Goal: Task Accomplishment & Management: Use online tool/utility

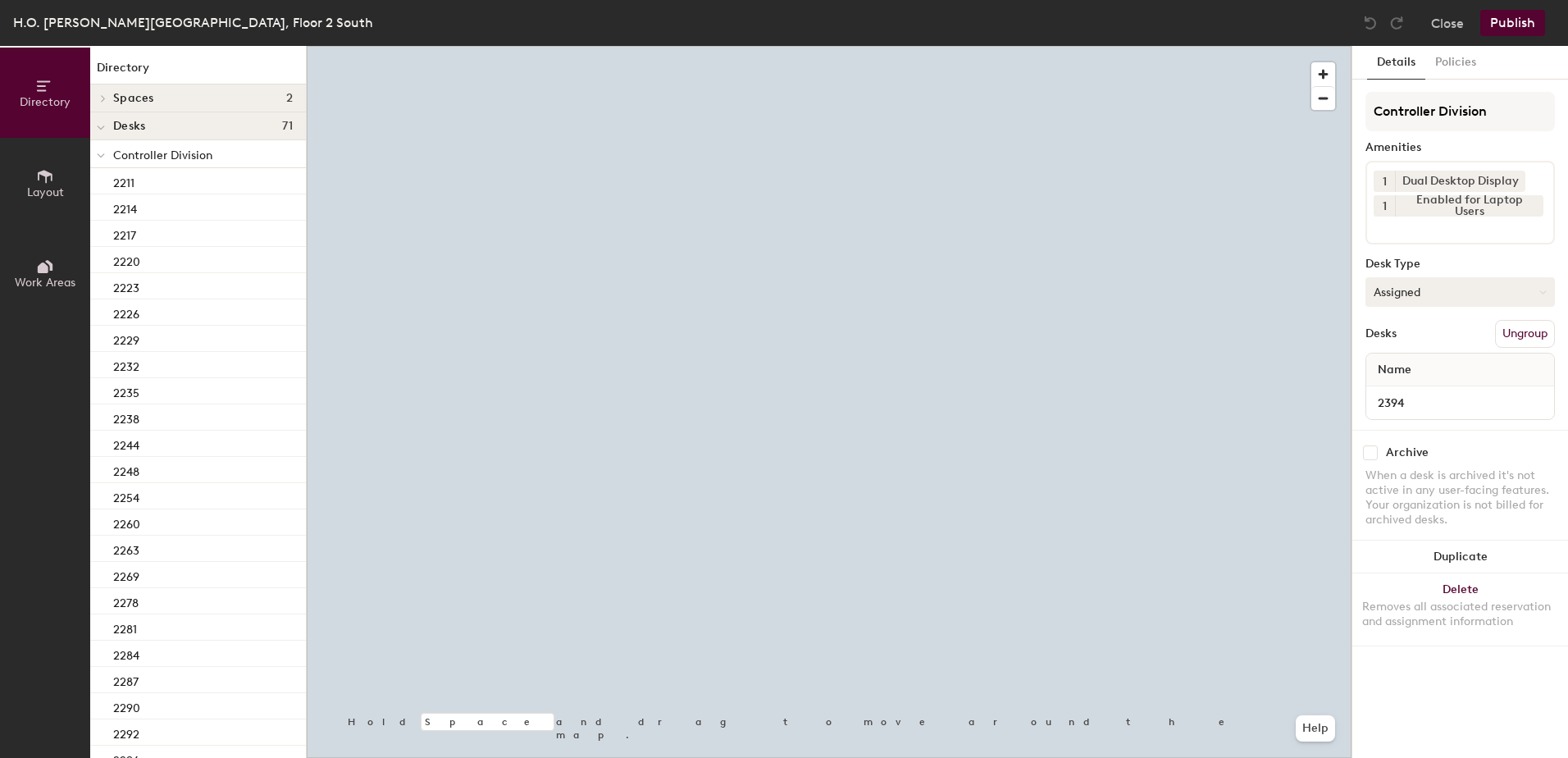
click at [1431, 298] on button "Assigned" at bounding box center [1461, 292] width 190 height 30
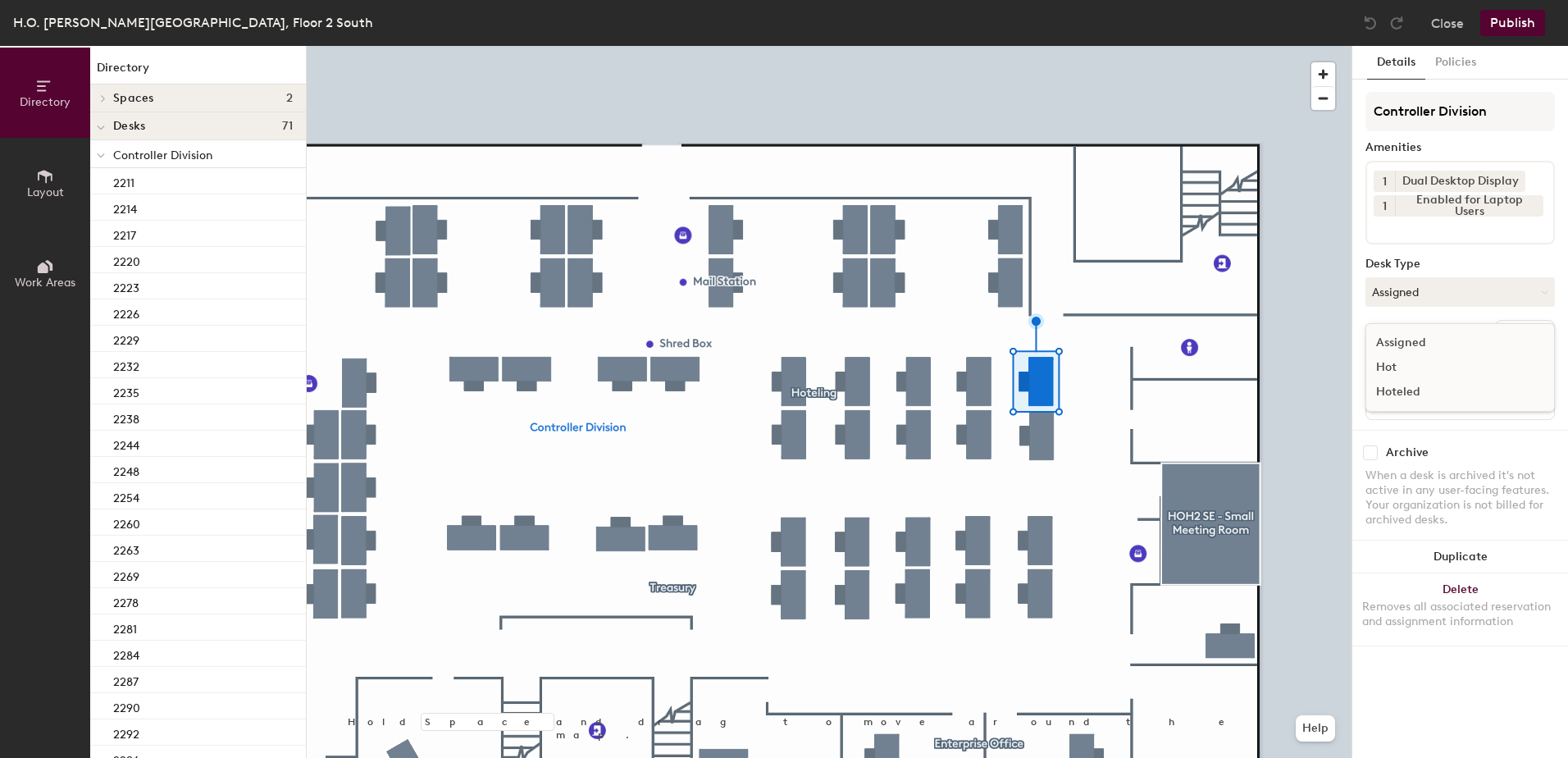
click at [1413, 393] on div "Hoteled" at bounding box center [1449, 392] width 164 height 25
click at [1530, 322] on button "Ungroup" at bounding box center [1525, 334] width 60 height 28
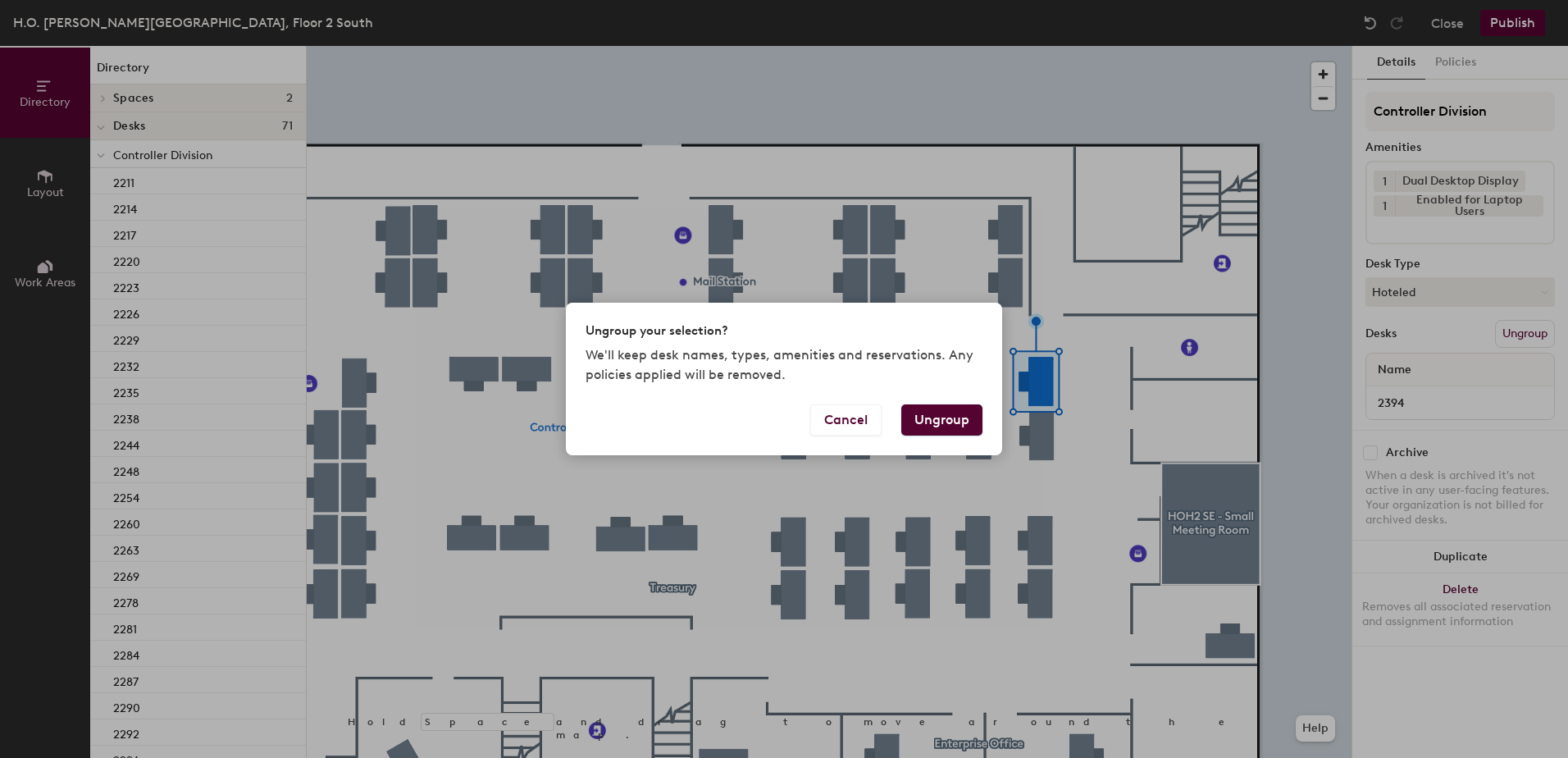
click at [943, 425] on button "Ungroup" at bounding box center [941, 420] width 81 height 31
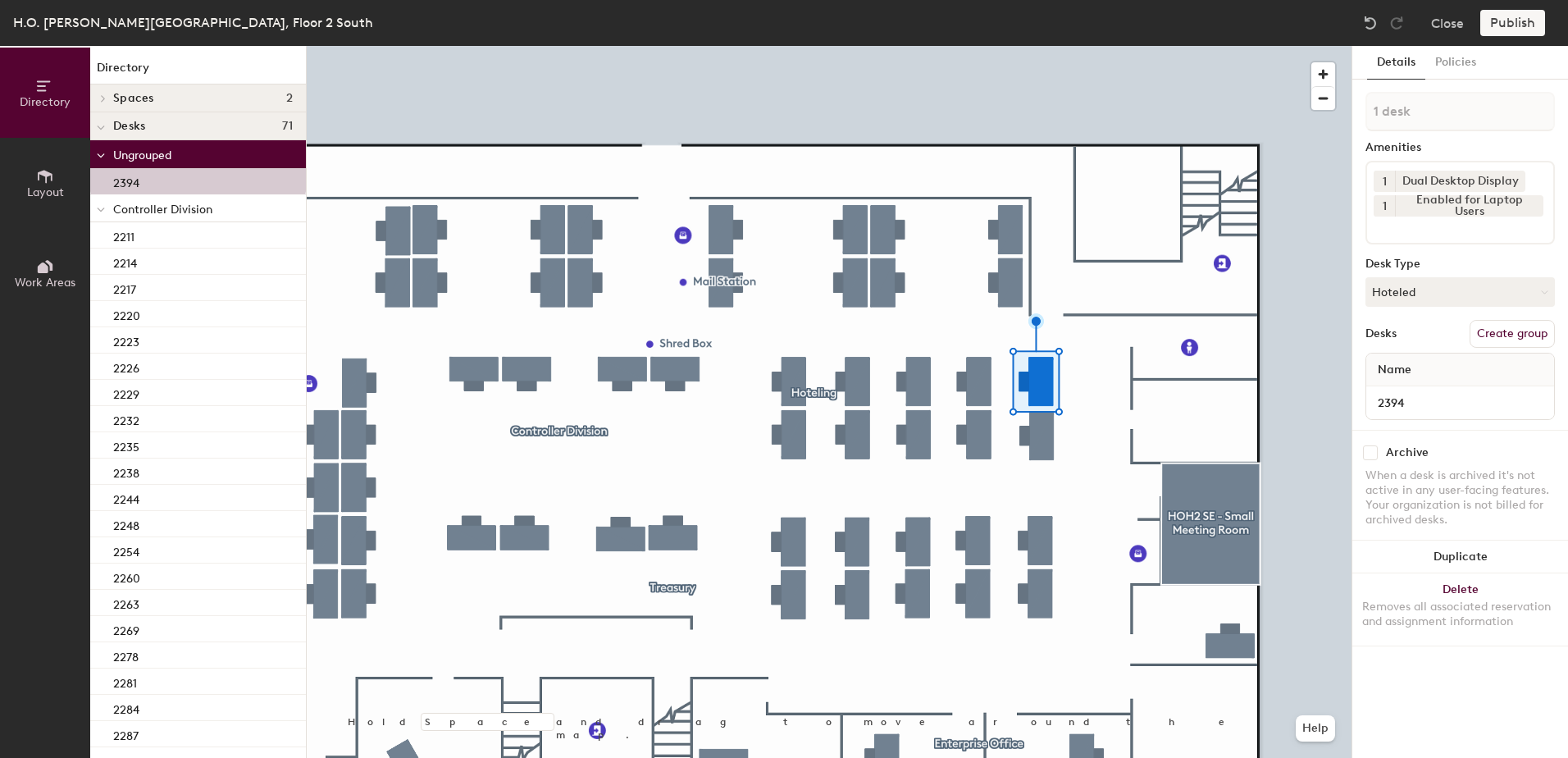
click at [94, 210] on div at bounding box center [100, 208] width 21 height 27
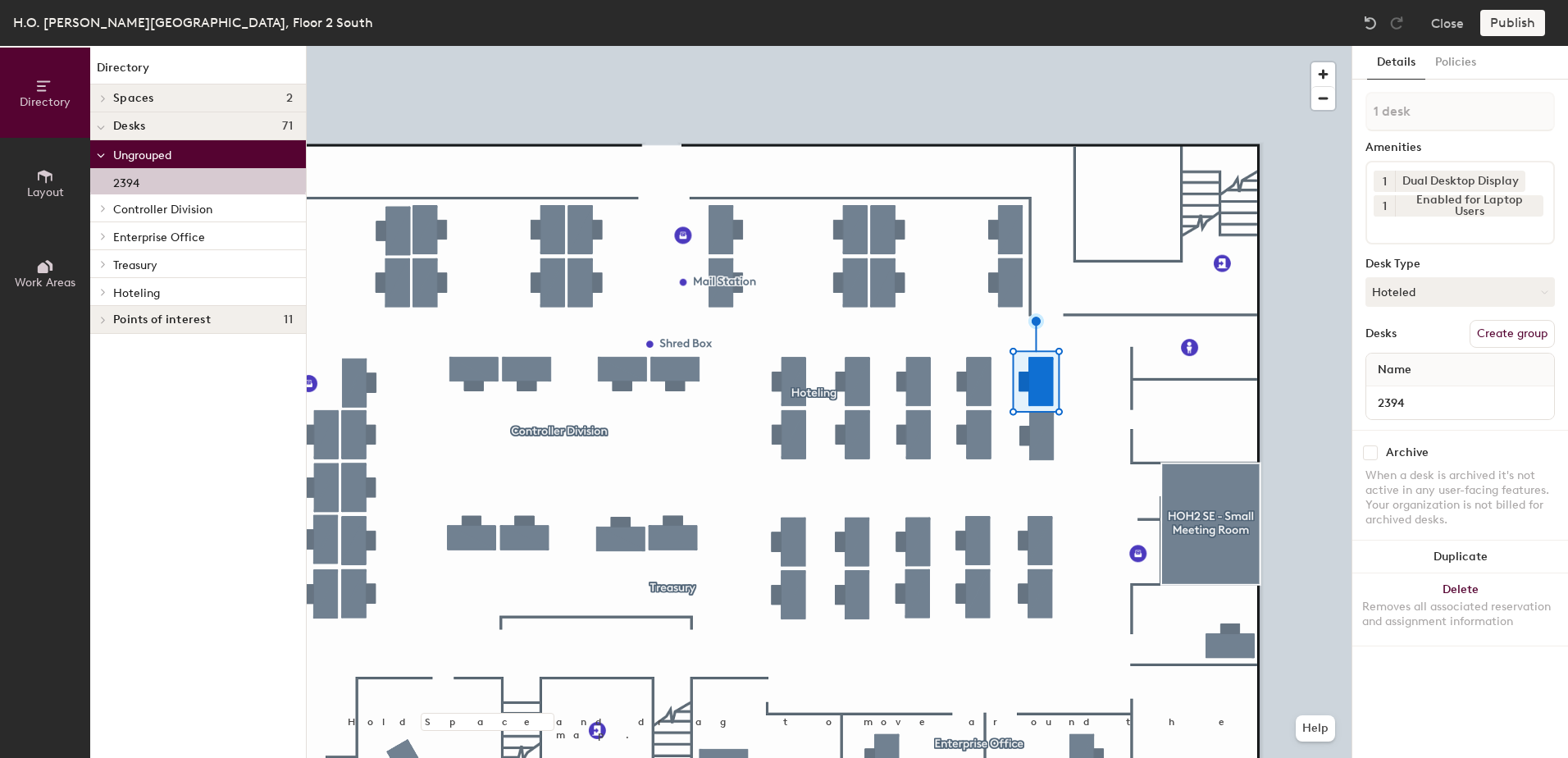
click at [106, 296] on icon at bounding box center [103, 292] width 7 height 8
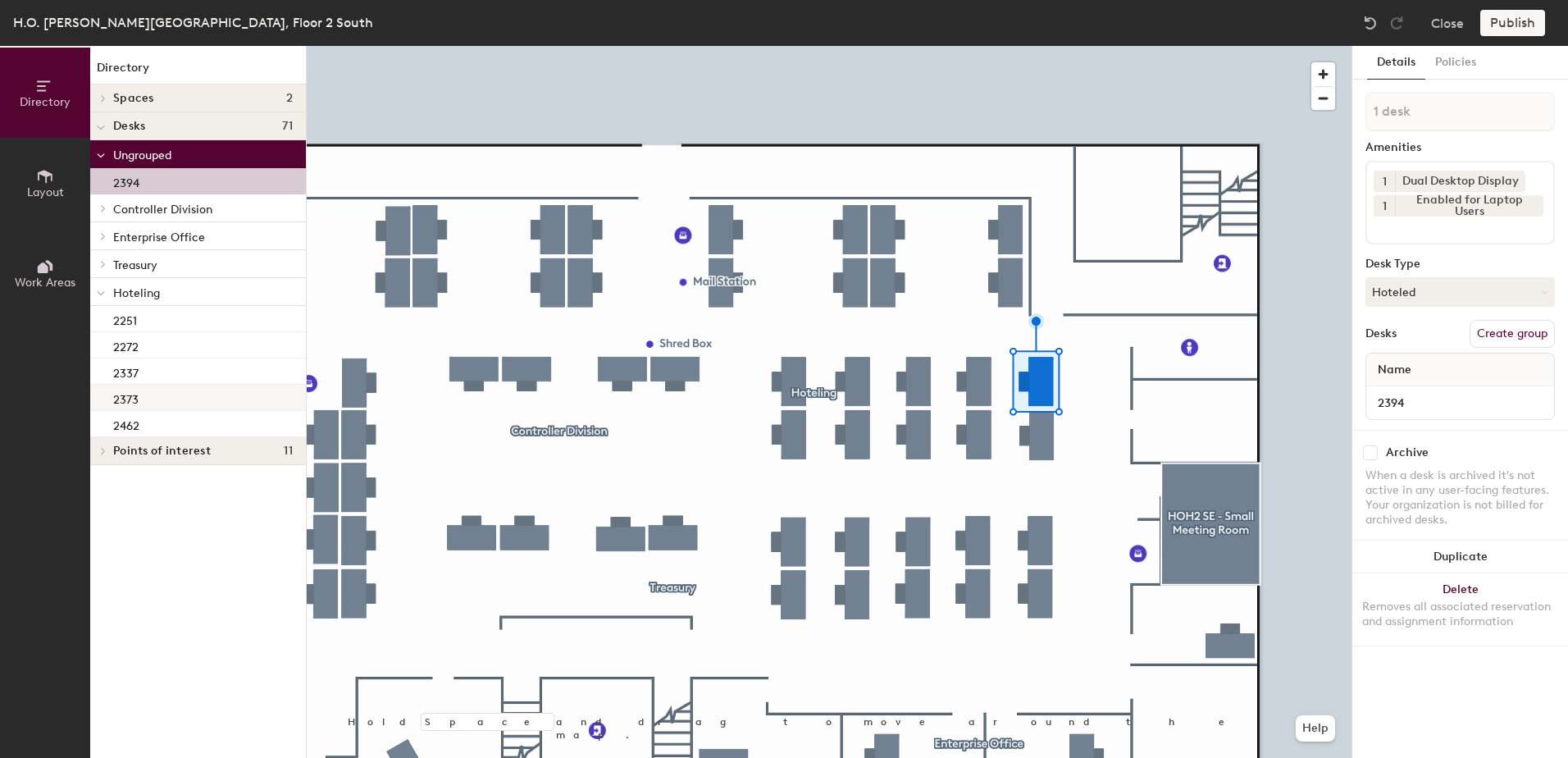
click at [166, 400] on div "2373" at bounding box center [198, 398] width 216 height 26
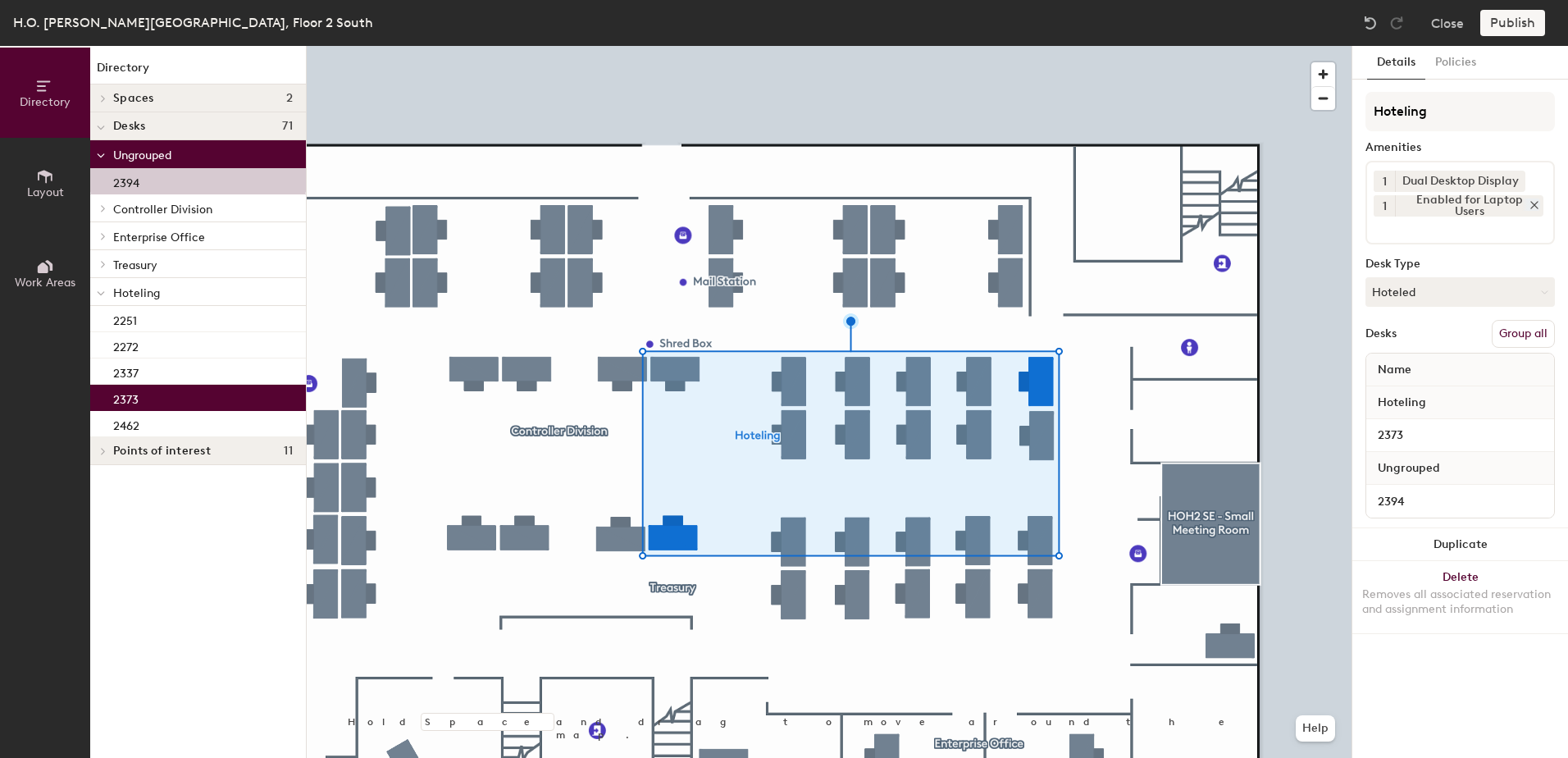
drag, startPoint x: 1543, startPoint y: 329, endPoint x: 1527, endPoint y: 209, distance: 121.1
click at [1542, 329] on button "Group all" at bounding box center [1523, 334] width 63 height 28
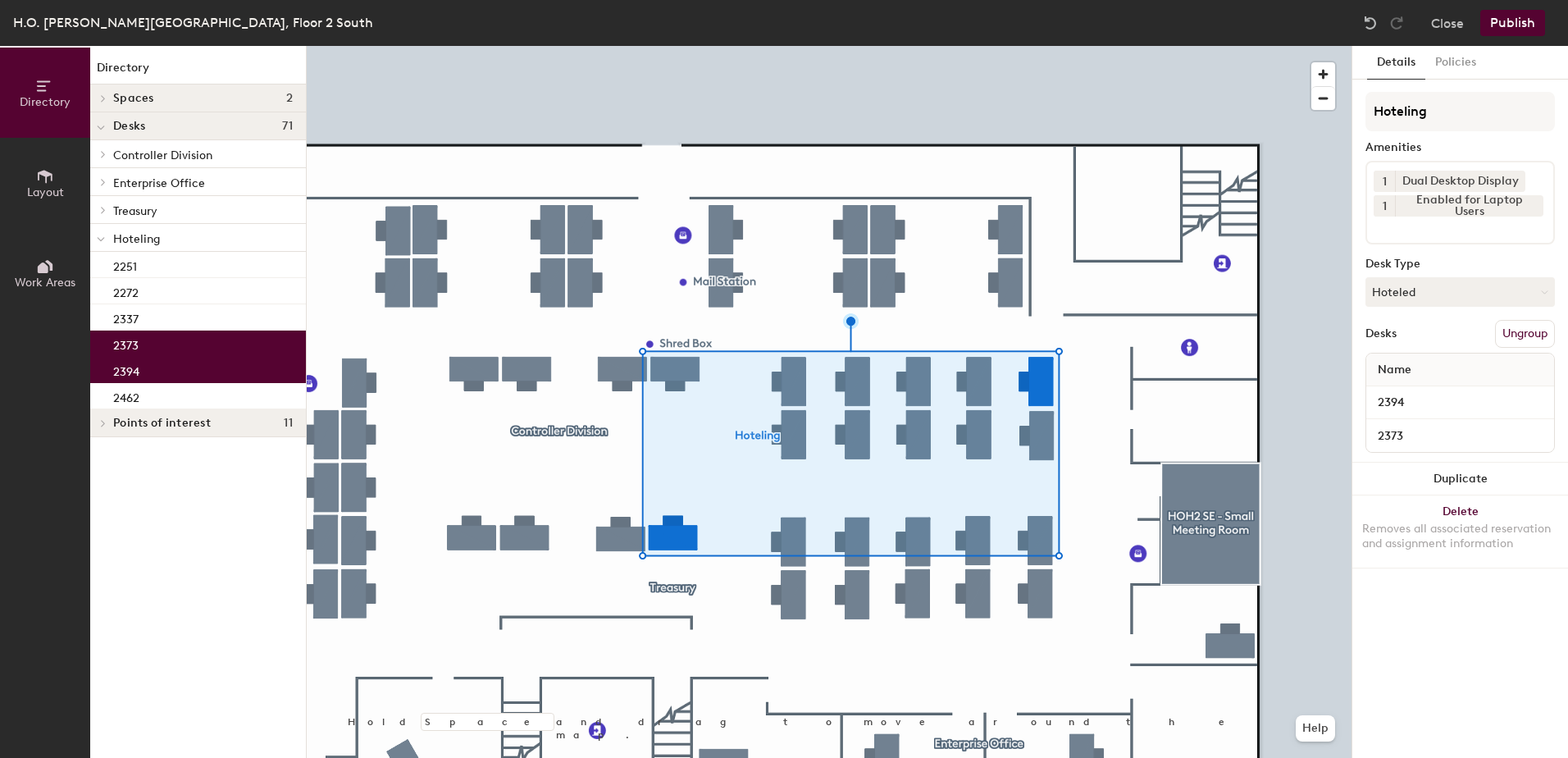
click at [1517, 26] on button "Publish" at bounding box center [1513, 23] width 65 height 26
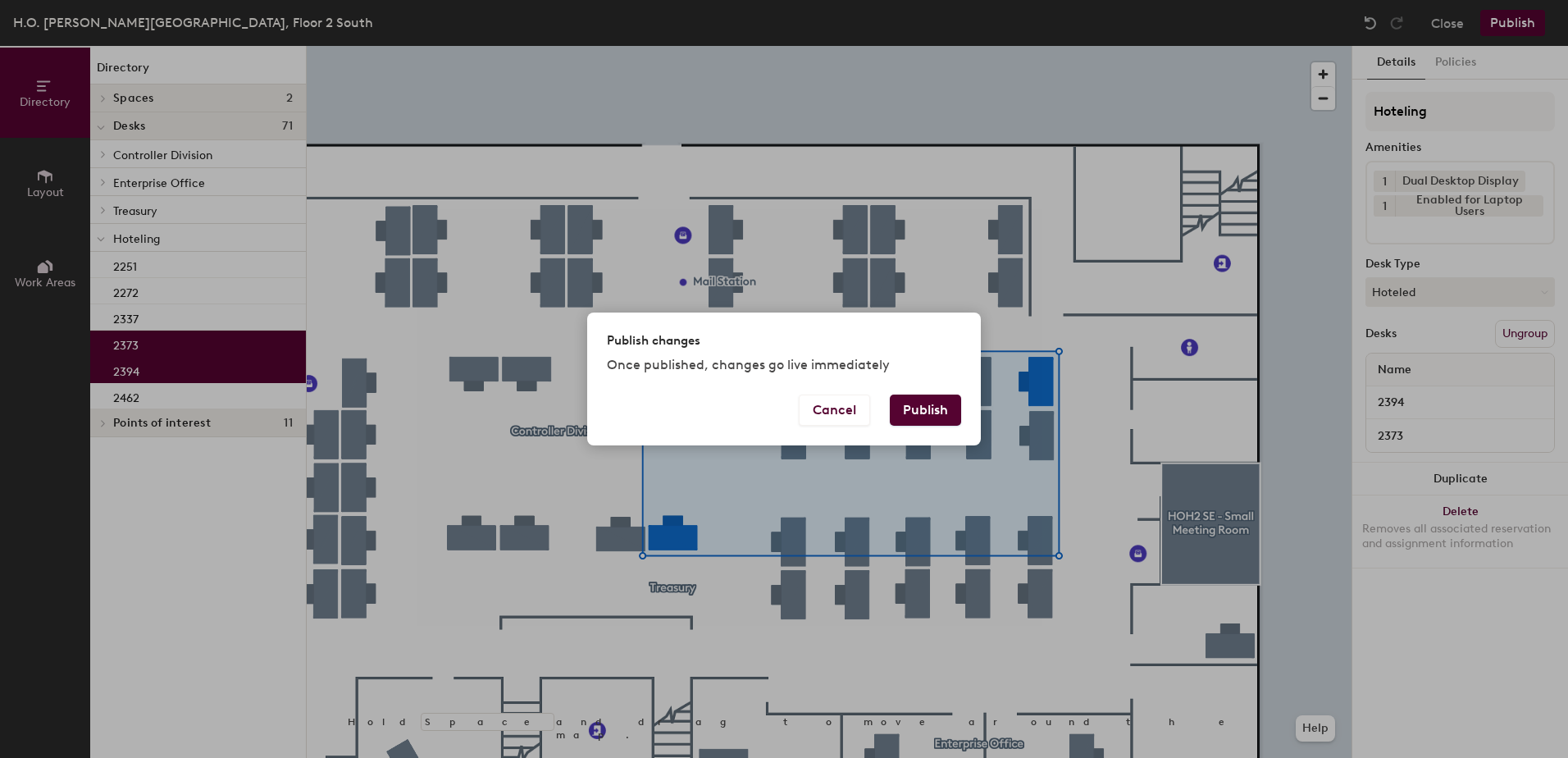
click at [926, 417] on button "Publish" at bounding box center [925, 410] width 71 height 31
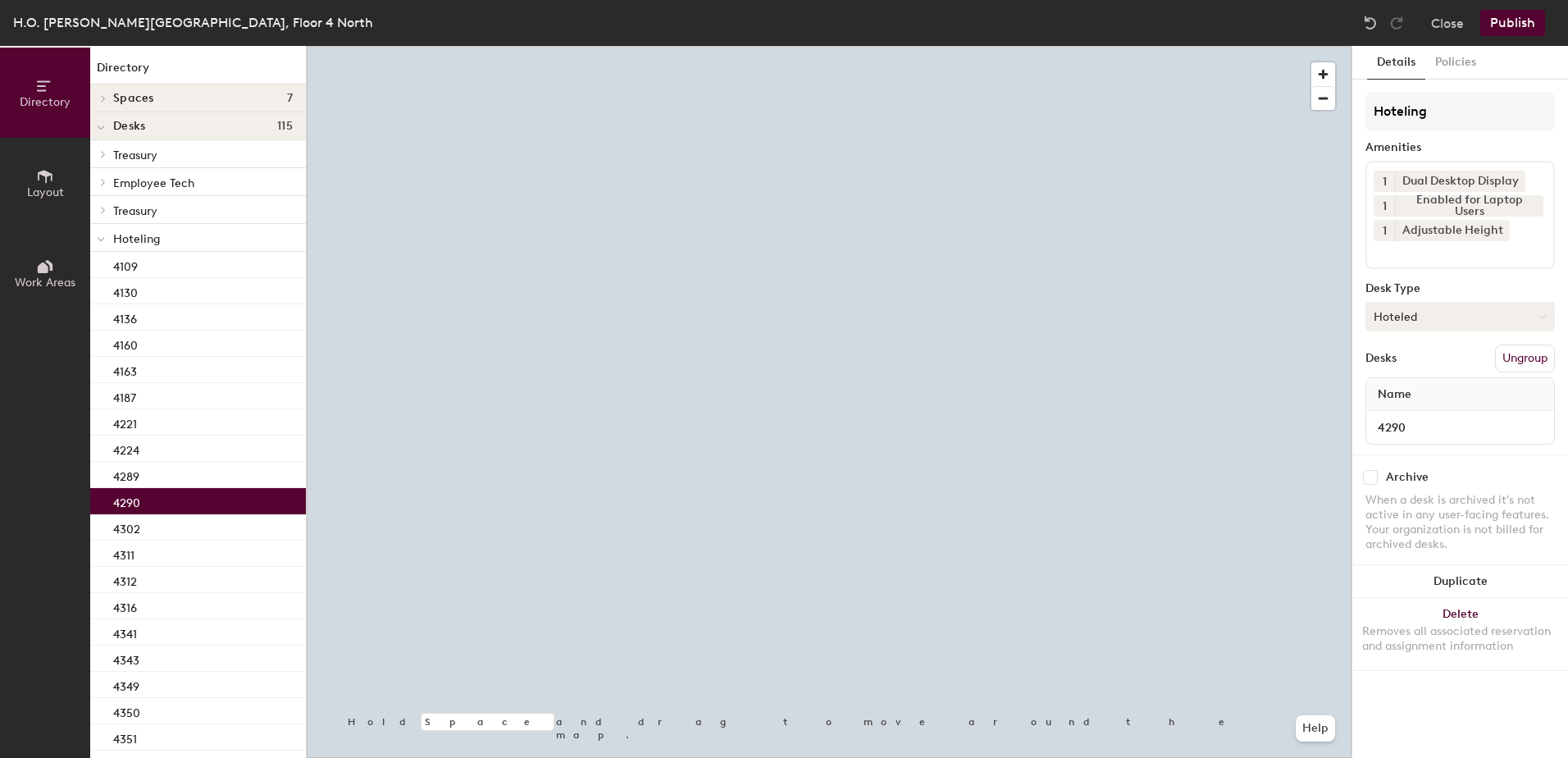
click at [1430, 328] on button "Hoteled" at bounding box center [1461, 317] width 190 height 30
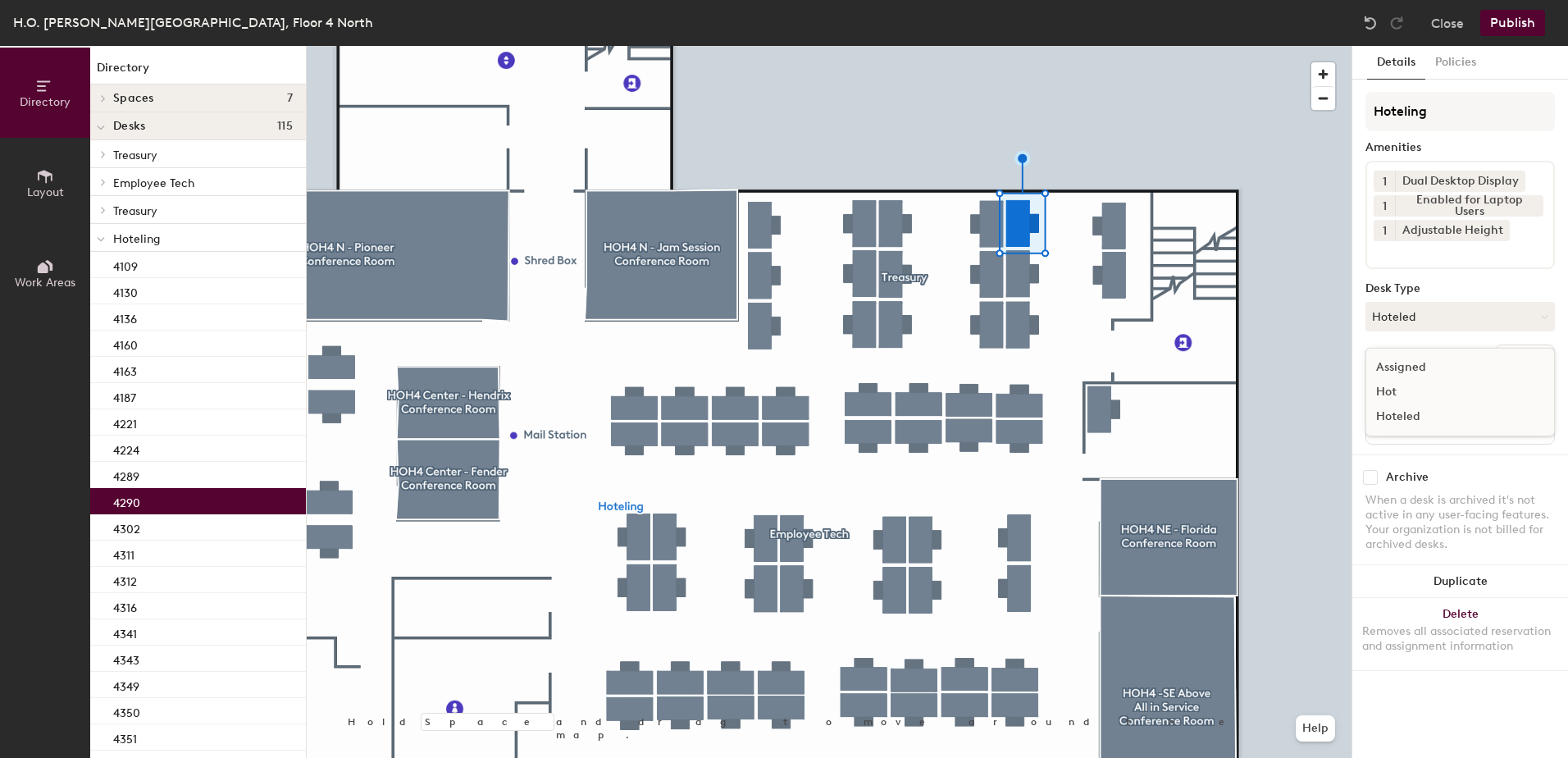
click at [1436, 378] on div "Assigned" at bounding box center [1449, 367] width 164 height 25
click at [1507, 350] on button "Ungroup" at bounding box center [1525, 359] width 60 height 28
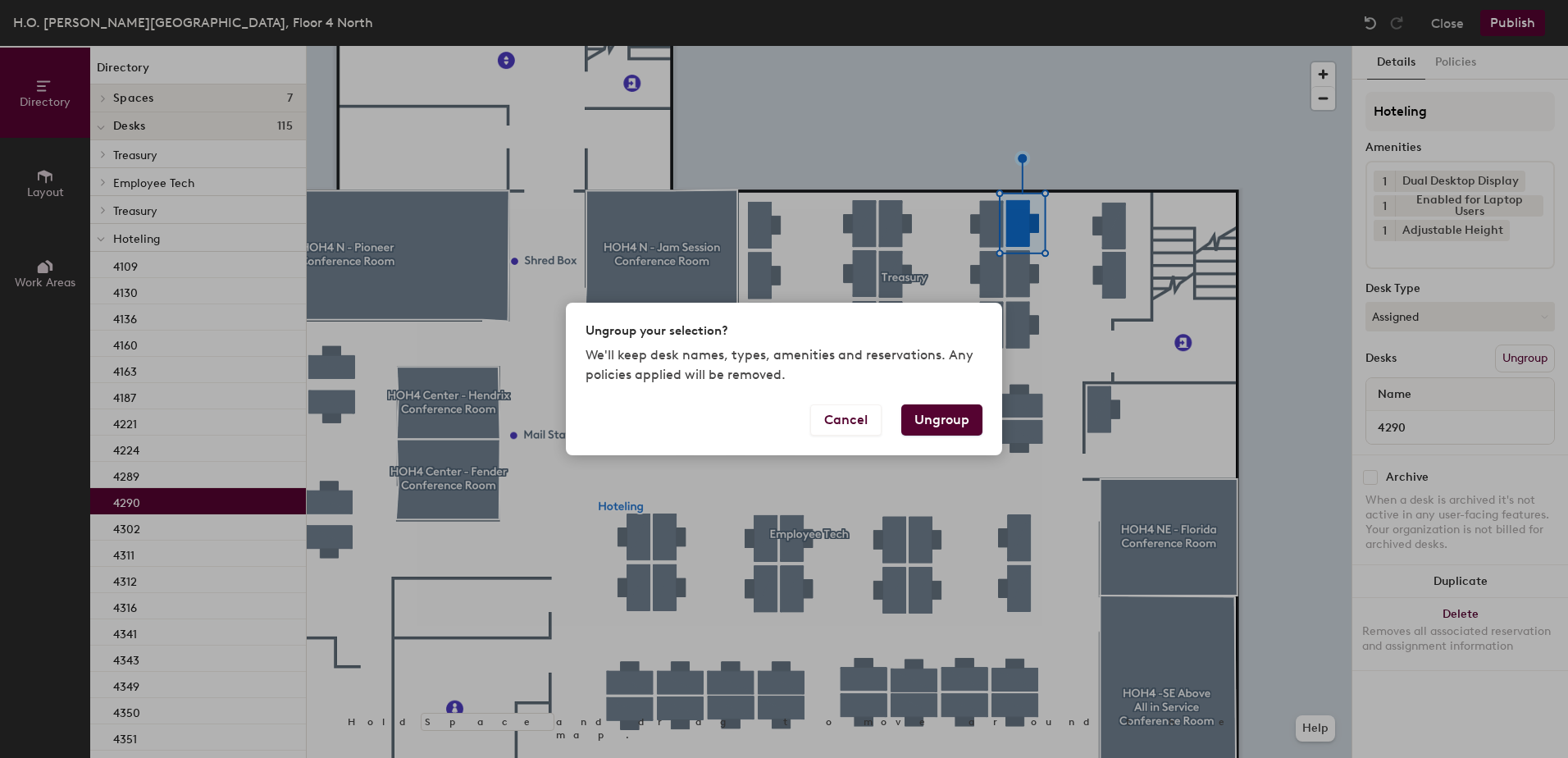
click at [957, 418] on button "Ungroup" at bounding box center [941, 420] width 81 height 31
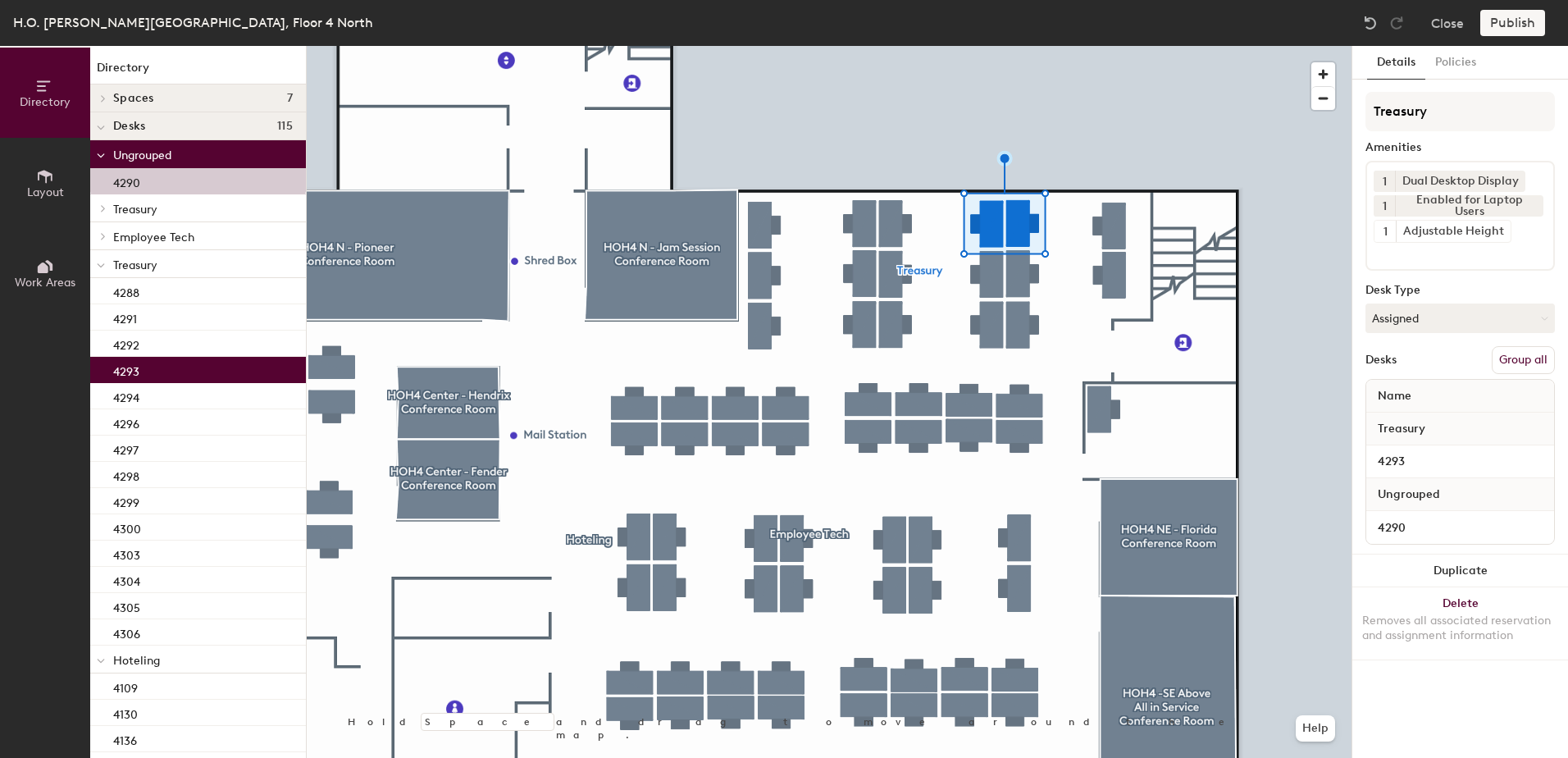
click at [1517, 360] on button "Group all" at bounding box center [1523, 360] width 63 height 28
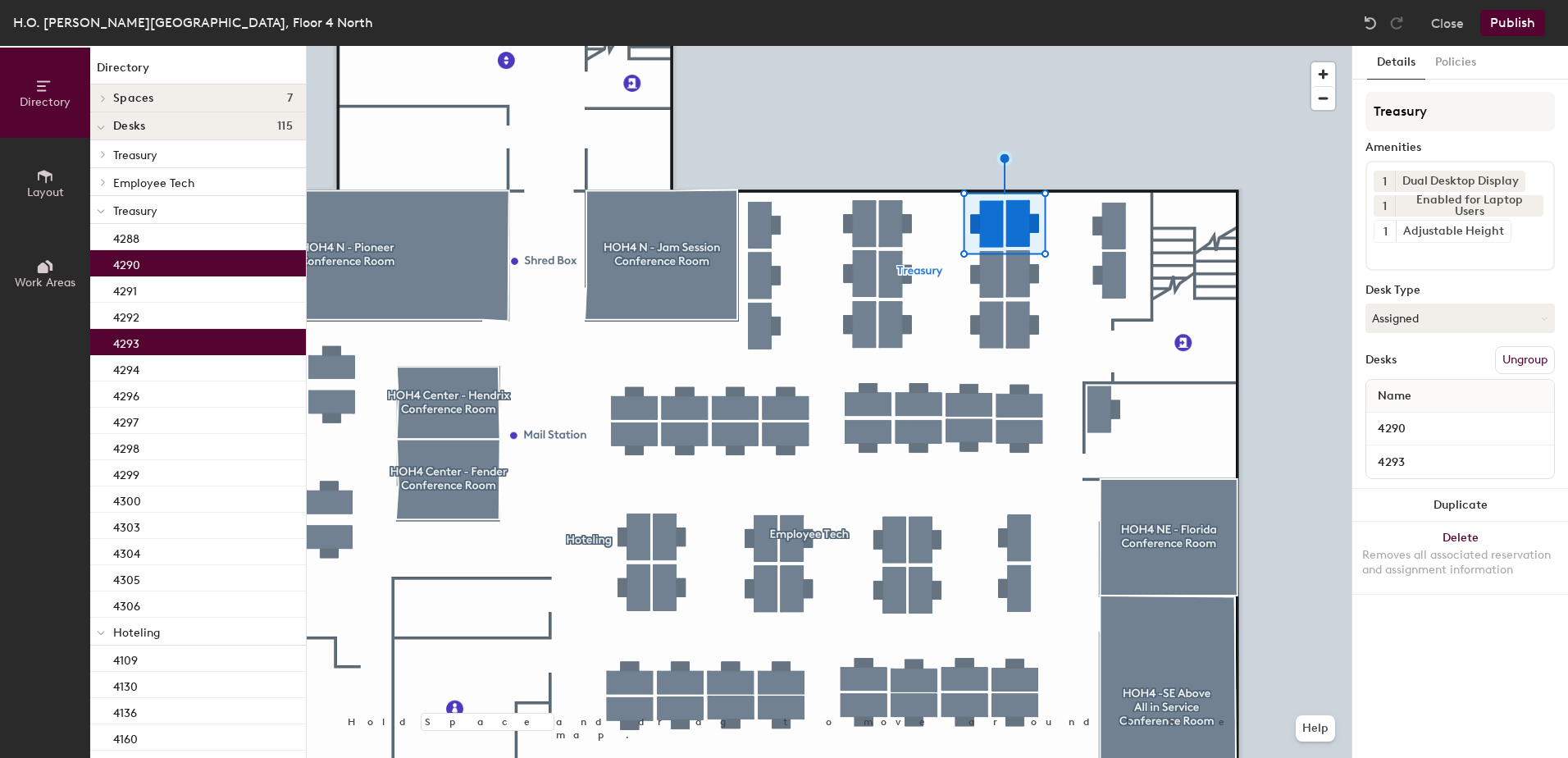
click at [1519, 10] on button "Publish" at bounding box center [1513, 23] width 65 height 26
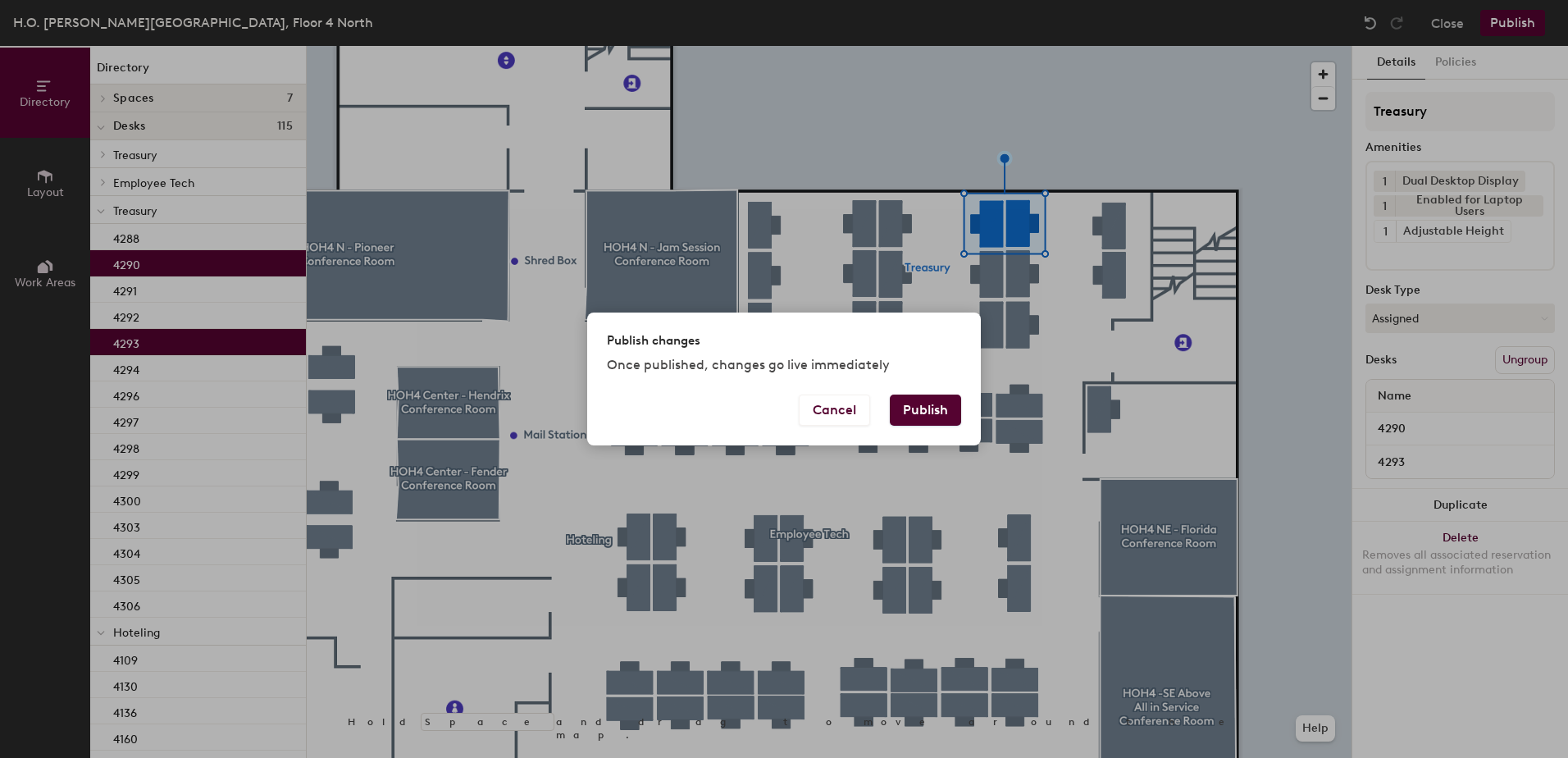
click at [904, 413] on button "Publish" at bounding box center [925, 410] width 71 height 31
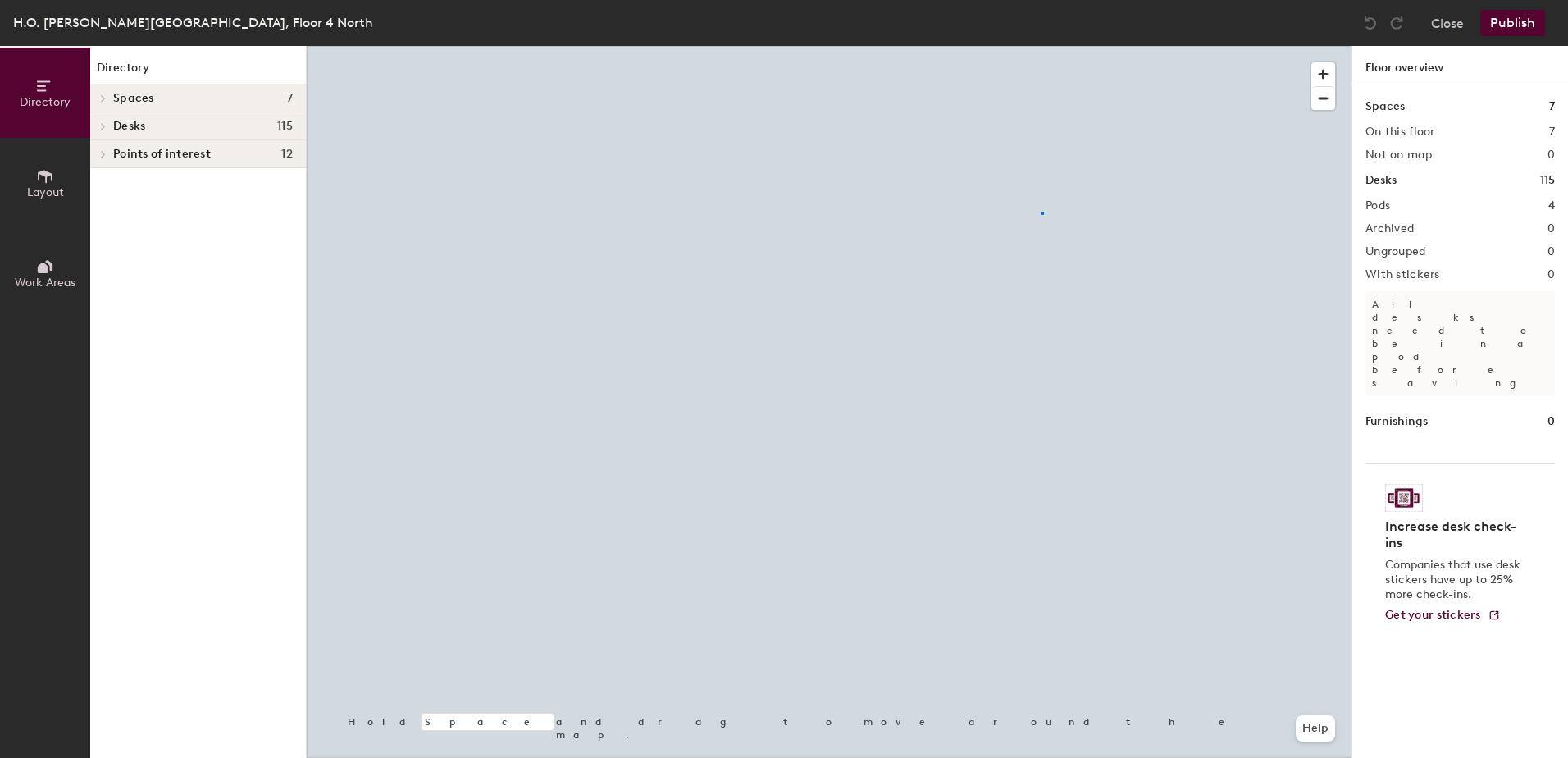
click at [1042, 46] on div at bounding box center [829, 46] width 1045 height 0
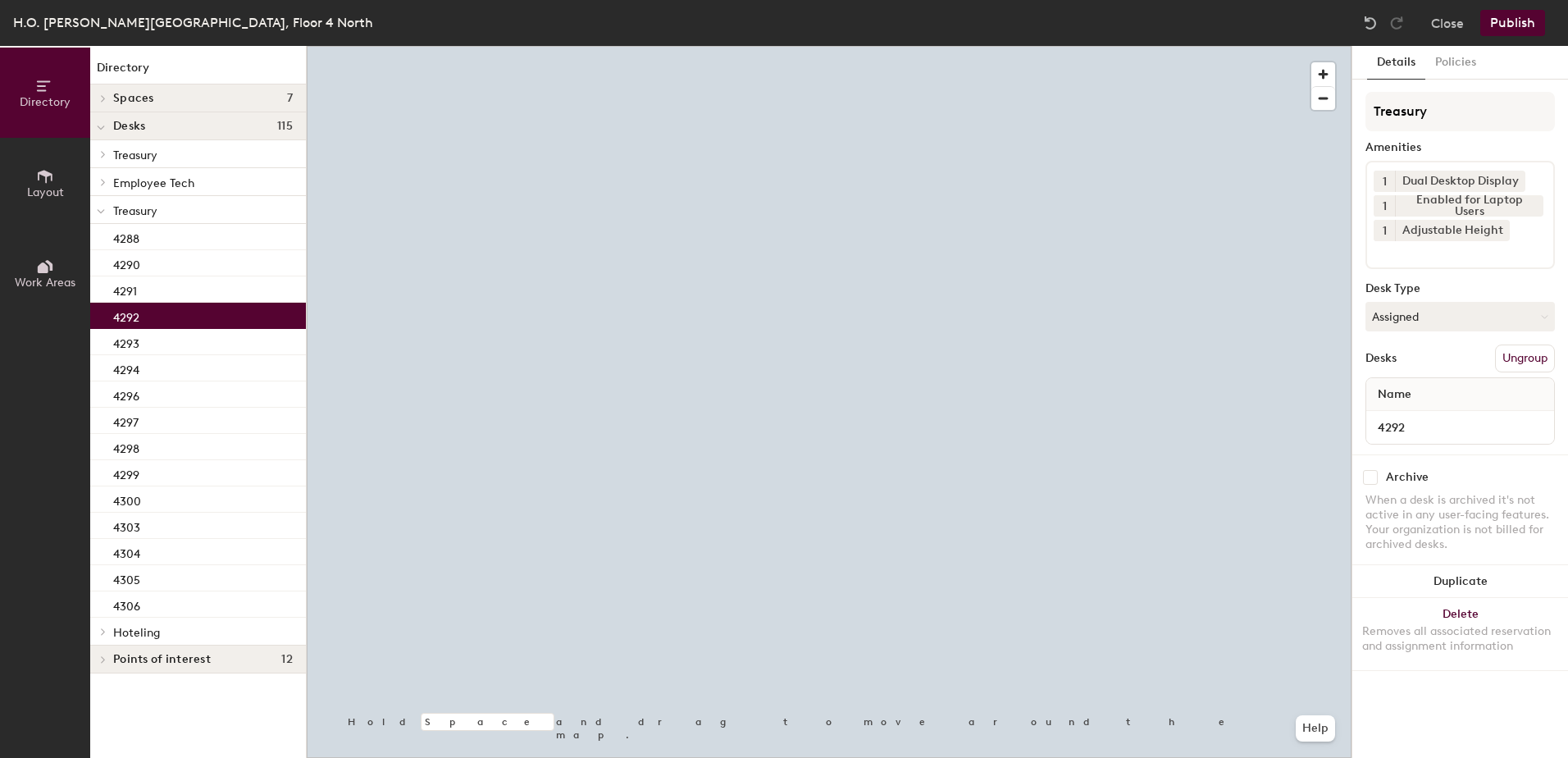
drag, startPoint x: 1373, startPoint y: 318, endPoint x: 1420, endPoint y: 347, distance: 55.2
click at [1373, 319] on button "Assigned" at bounding box center [1461, 317] width 190 height 30
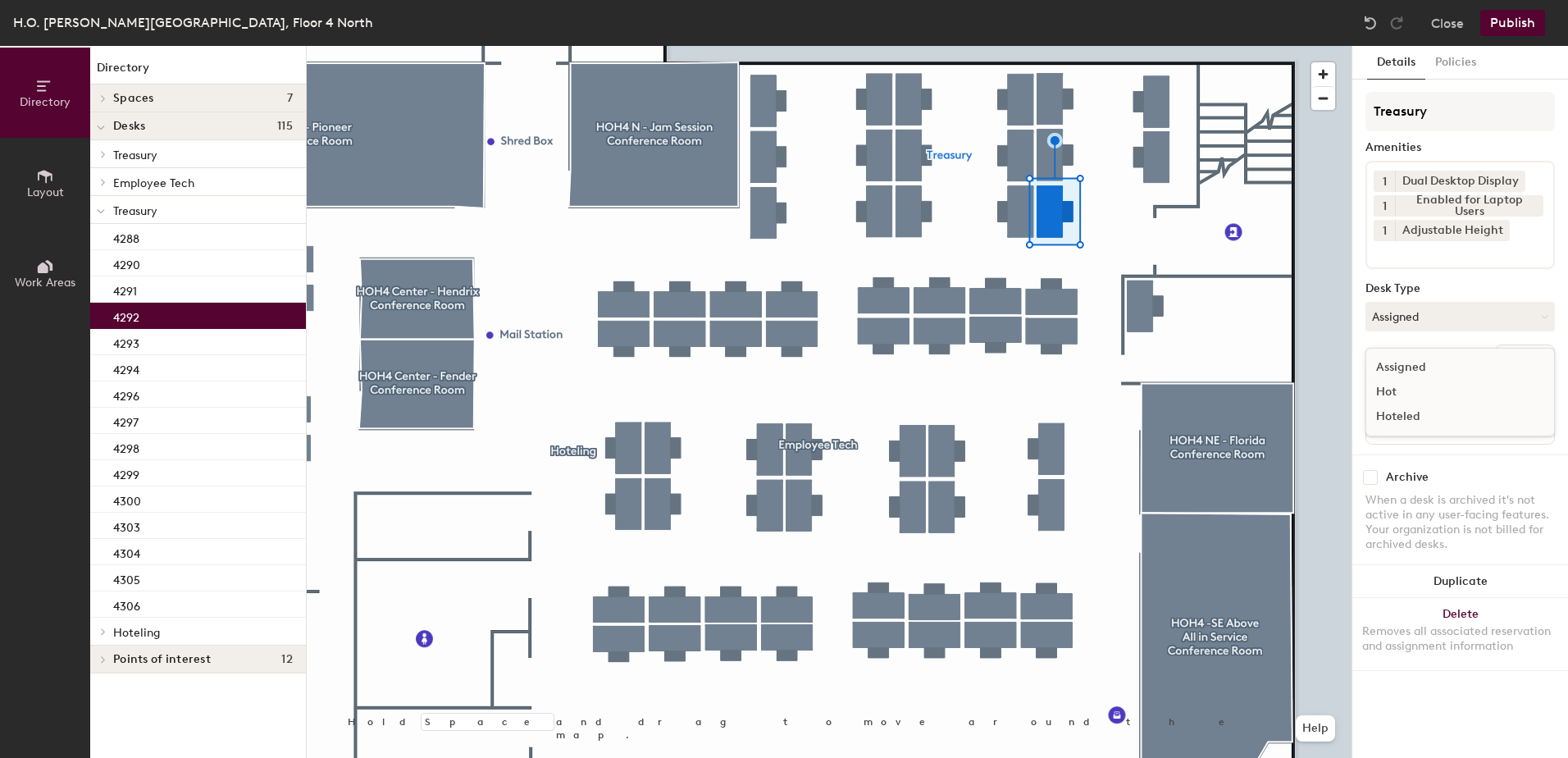
click at [1405, 424] on div "Hoteled" at bounding box center [1449, 417] width 164 height 25
click at [1495, 360] on button "Ungroup" at bounding box center [1525, 359] width 60 height 28
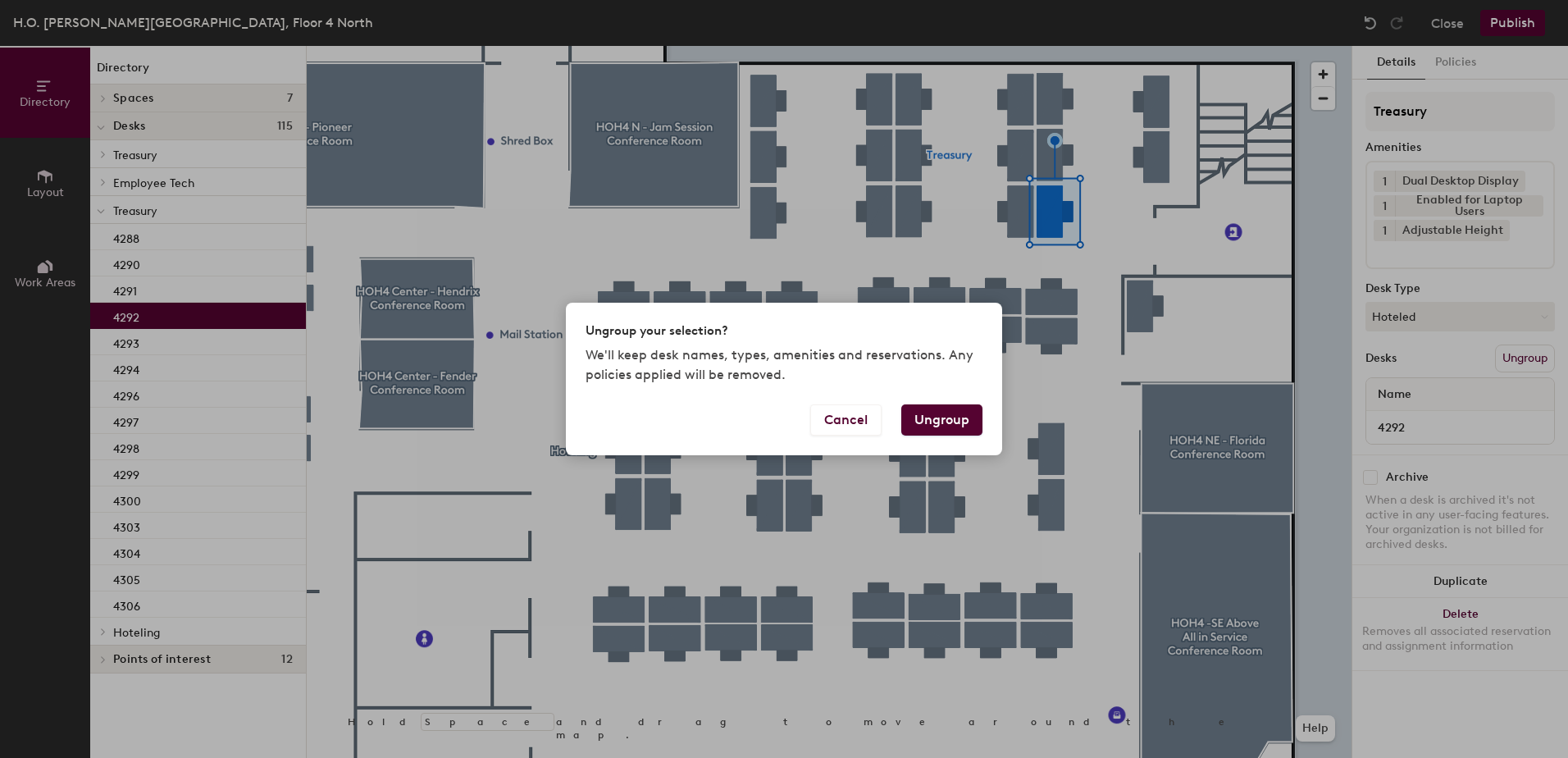
click at [963, 417] on button "Ungroup" at bounding box center [941, 420] width 81 height 31
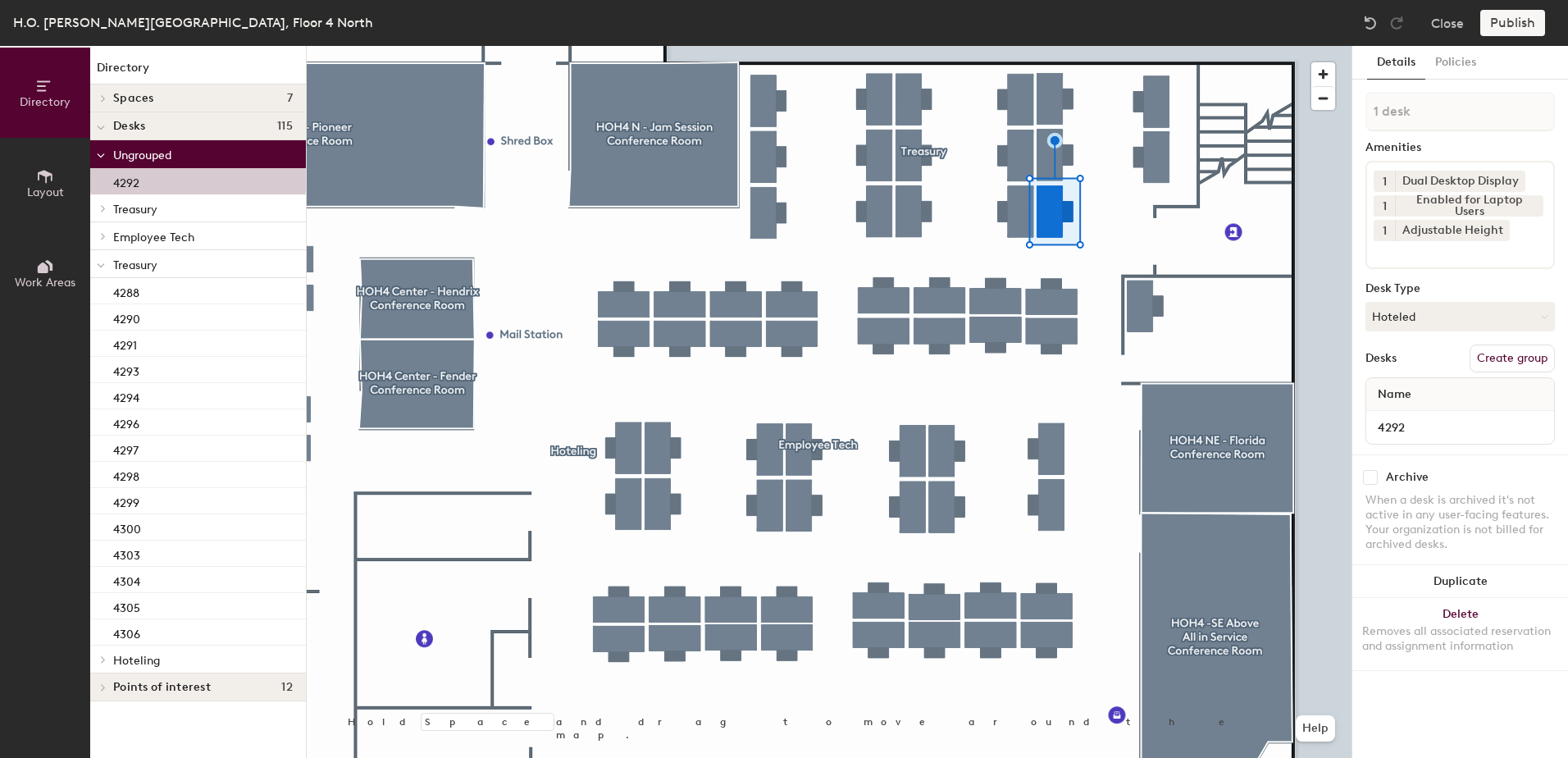
click at [107, 155] on div at bounding box center [100, 153] width 21 height 27
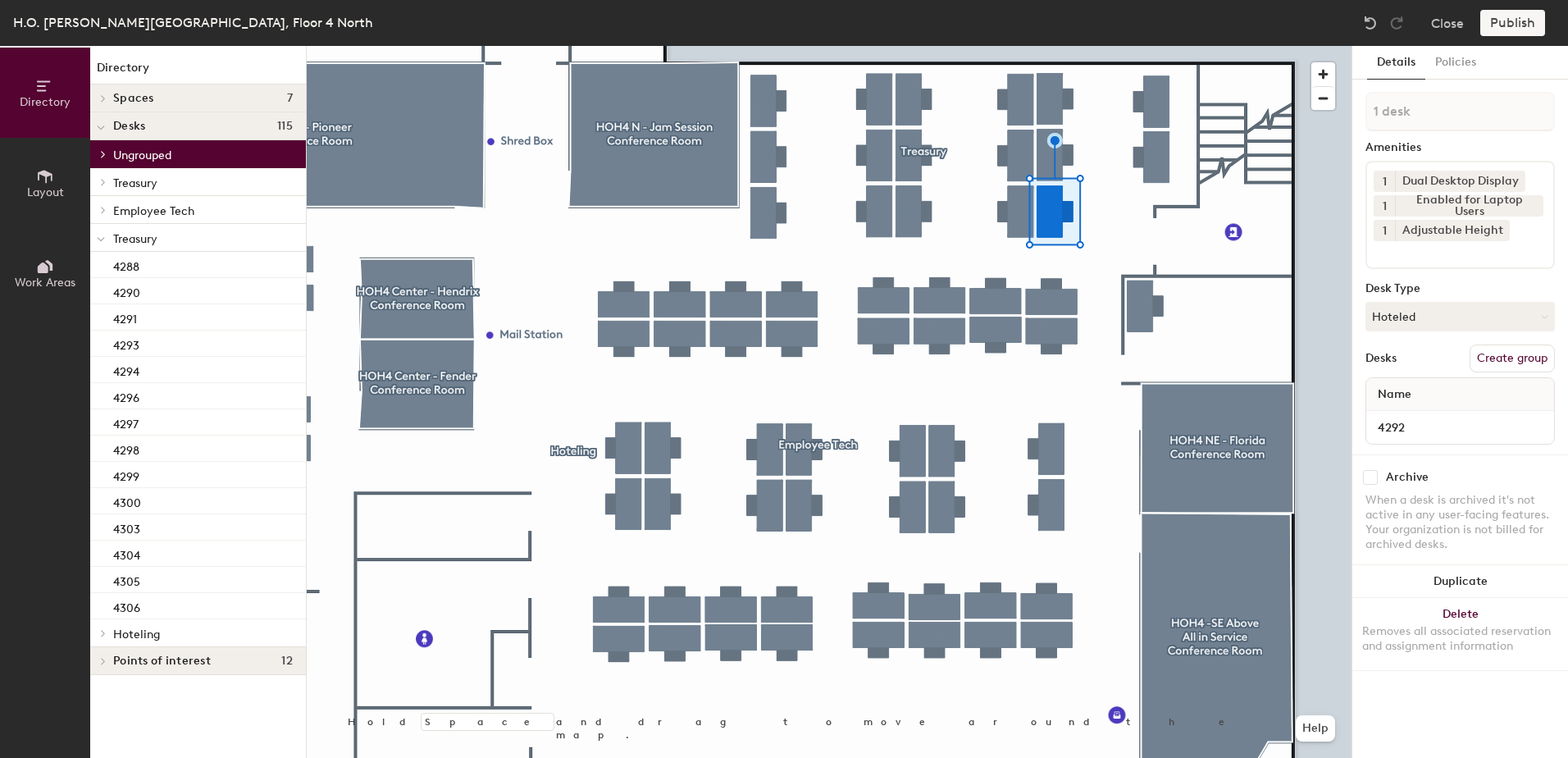
click at [99, 240] on icon at bounding box center [101, 239] width 7 height 3
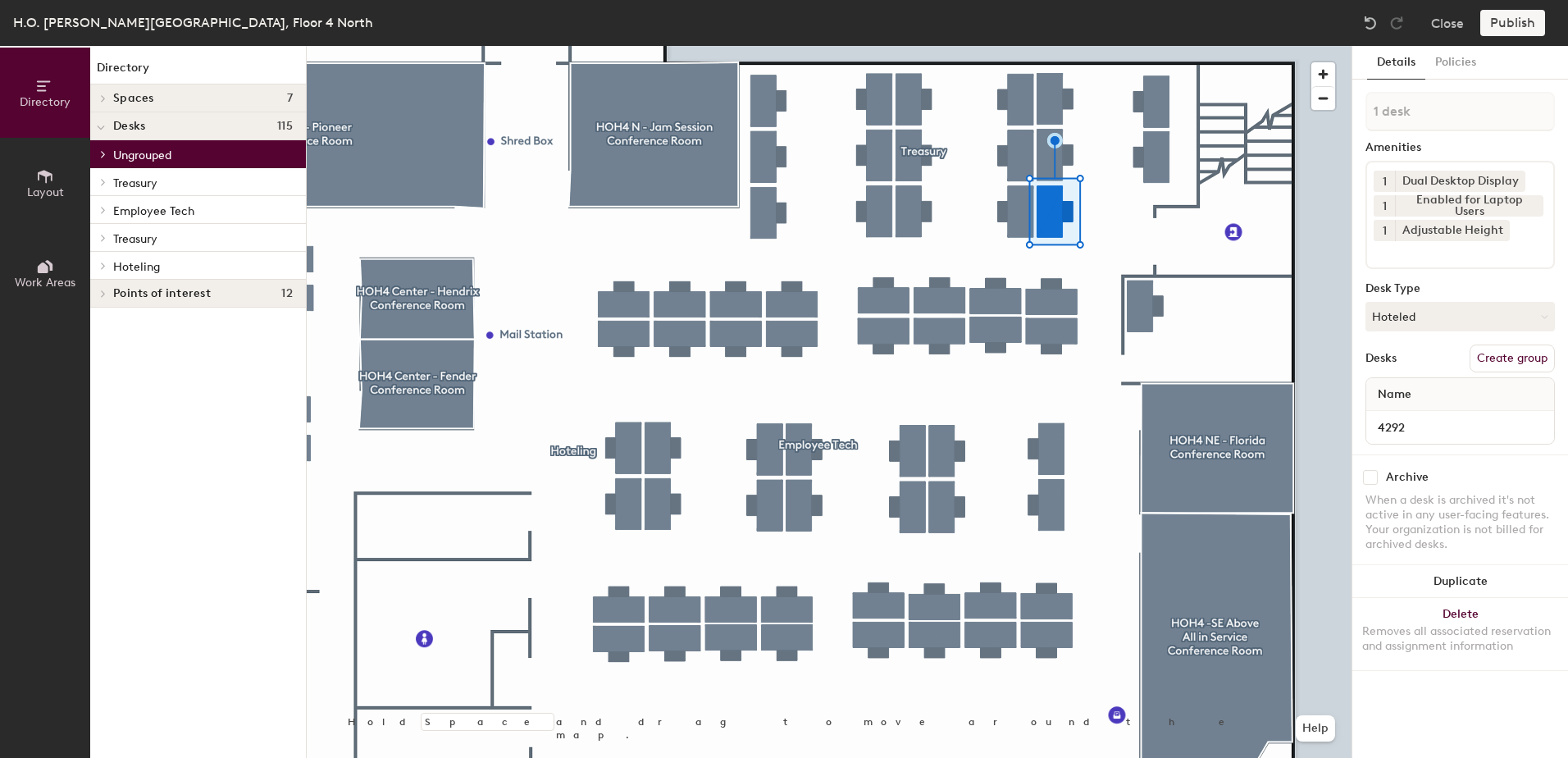
drag, startPoint x: 105, startPoint y: 269, endPoint x: 113, endPoint y: 278, distance: 12.0
click at [106, 269] on icon at bounding box center [103, 266] width 7 height 8
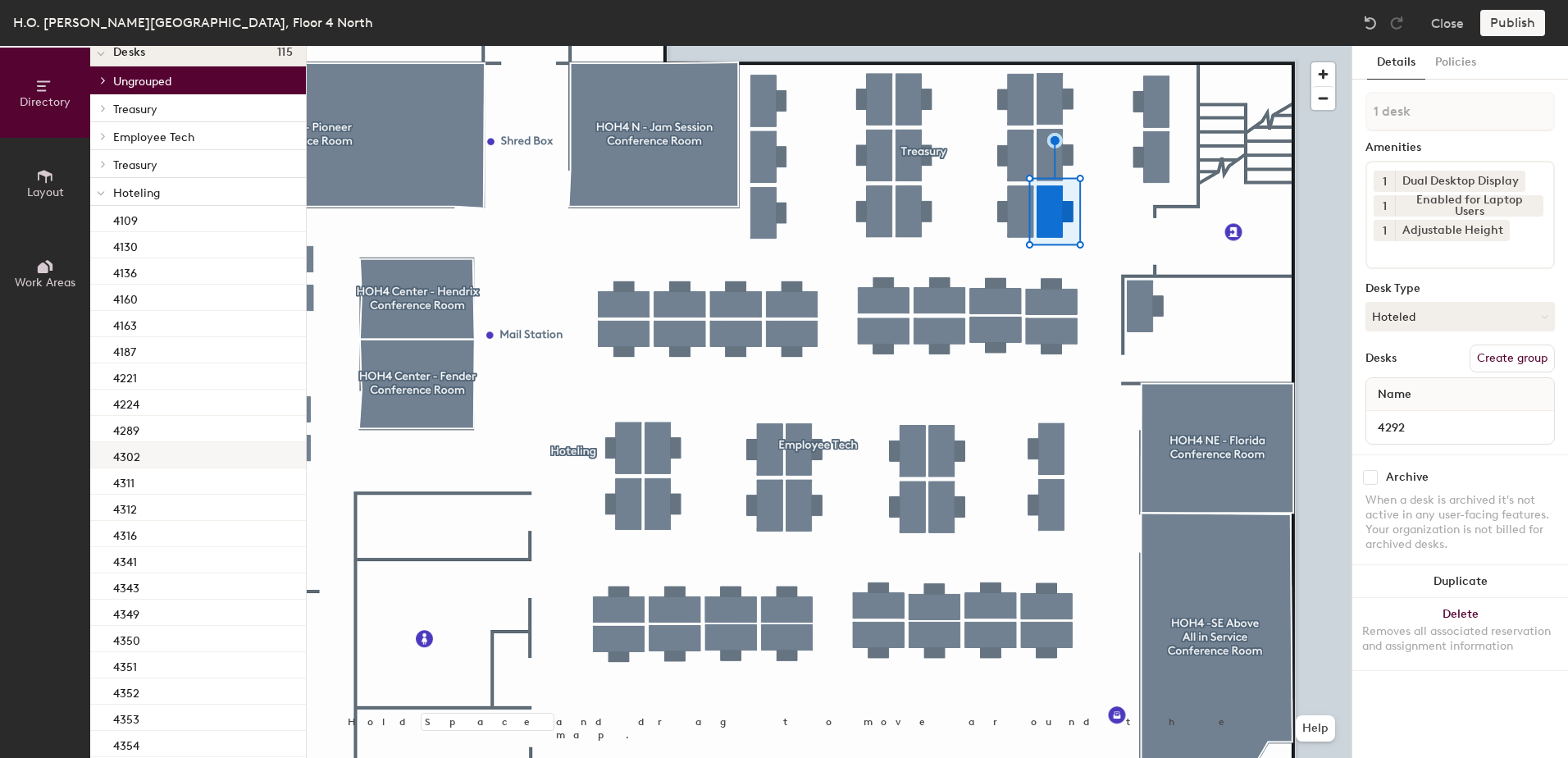
scroll to position [140, 0]
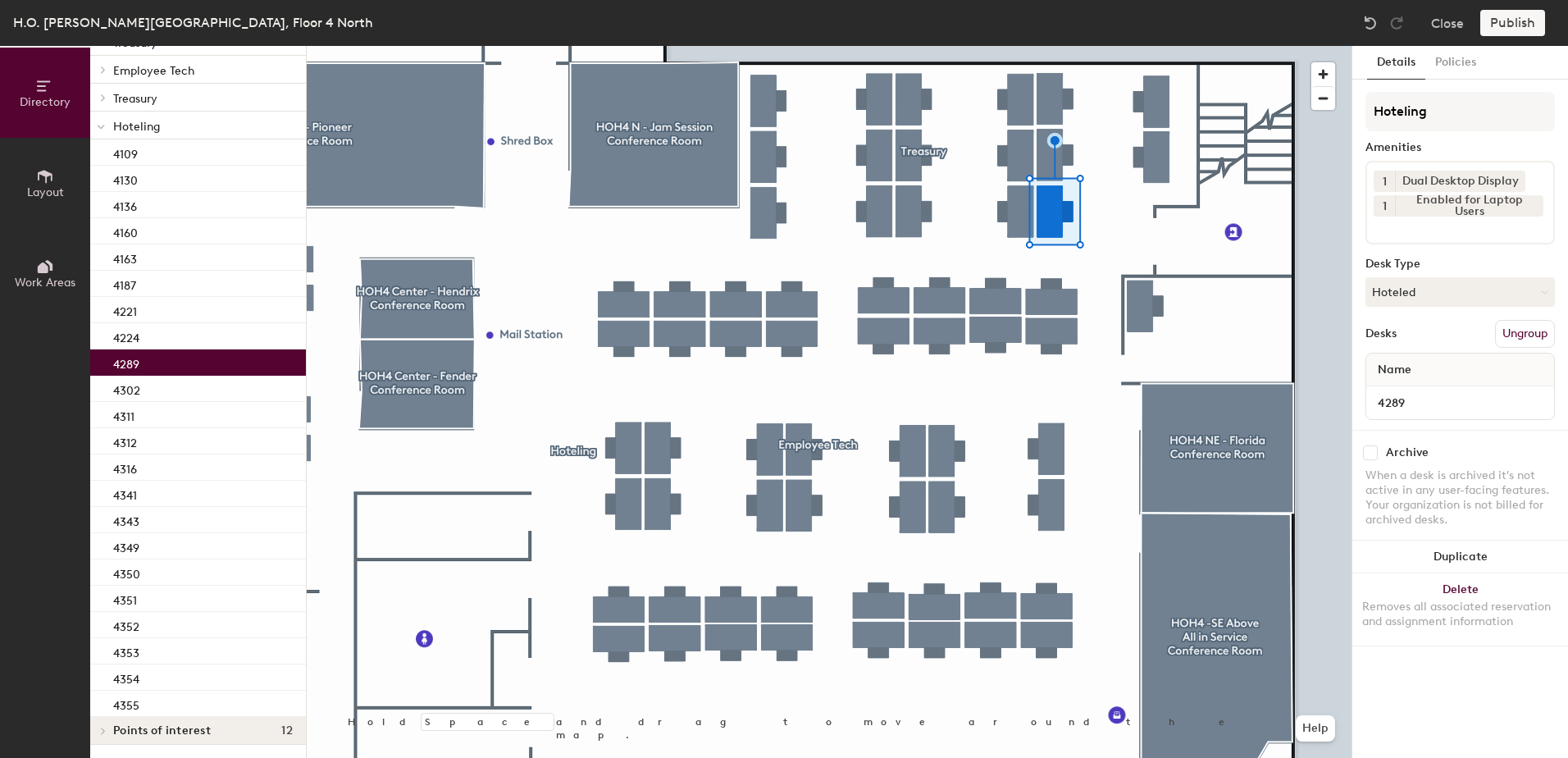
click at [196, 366] on div "4289" at bounding box center [198, 363] width 216 height 26
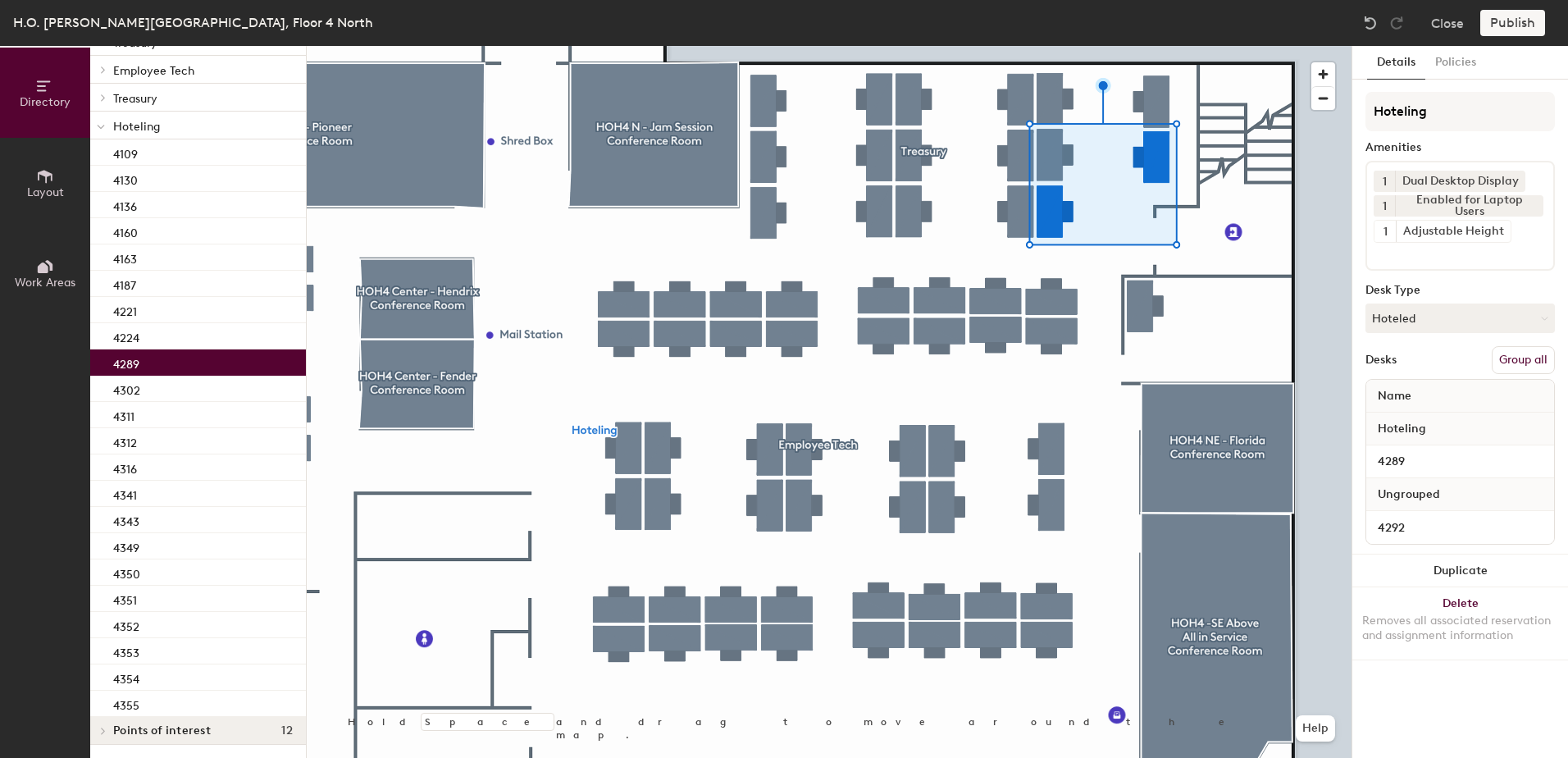
click at [1530, 355] on button "Group all" at bounding box center [1523, 360] width 63 height 28
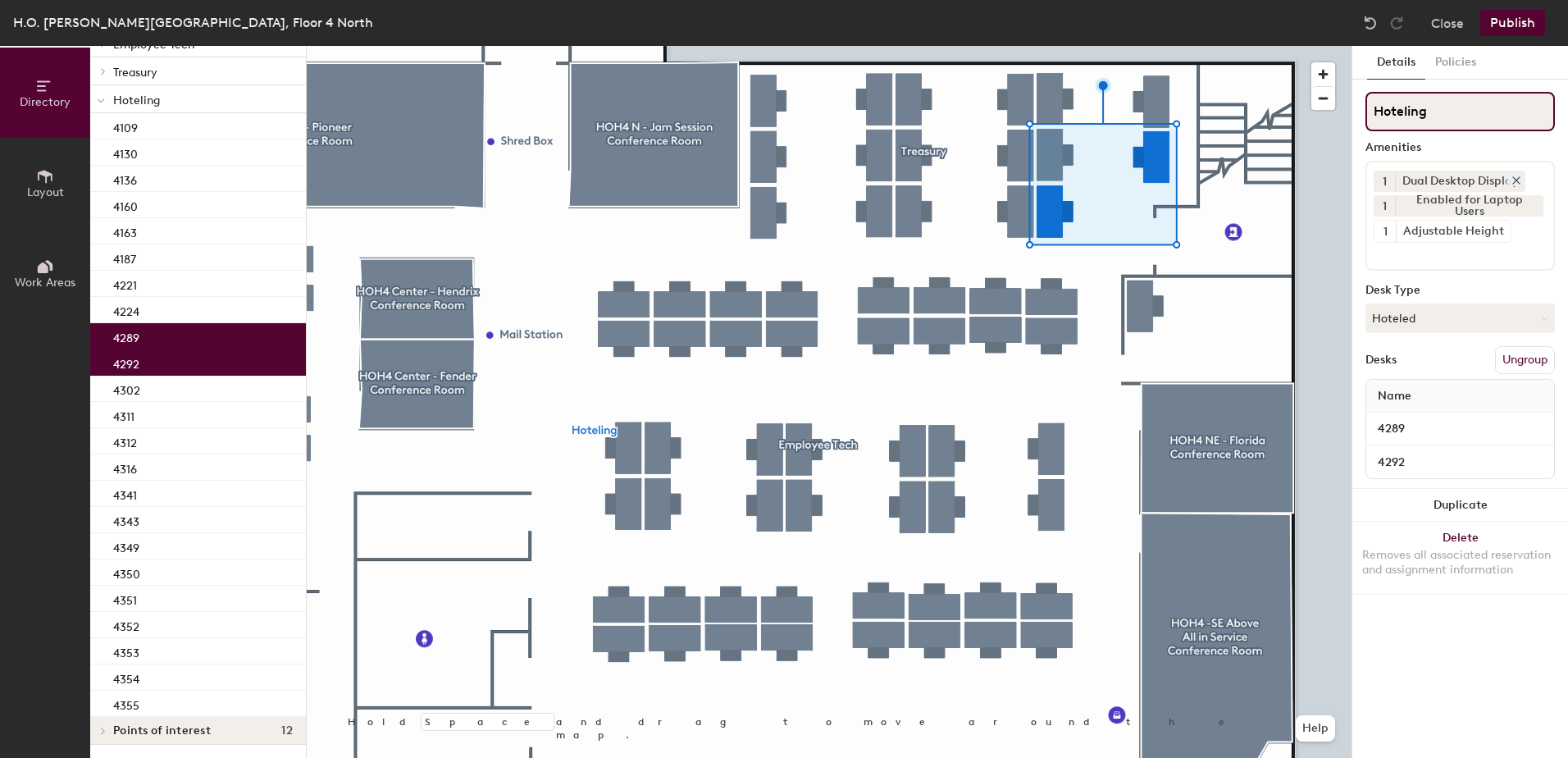
scroll to position [112, 0]
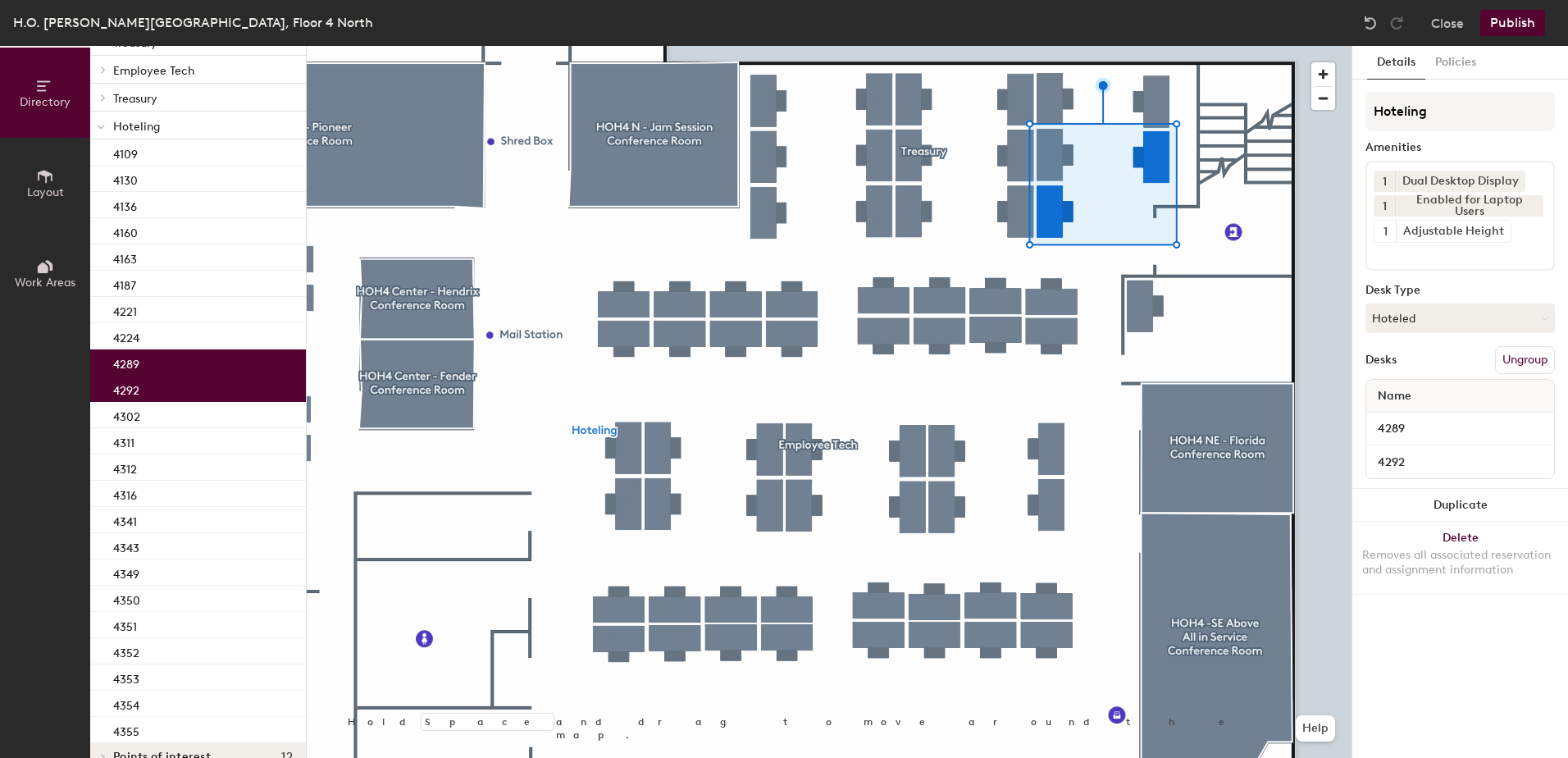
click at [1518, 34] on button "Publish" at bounding box center [1513, 23] width 65 height 26
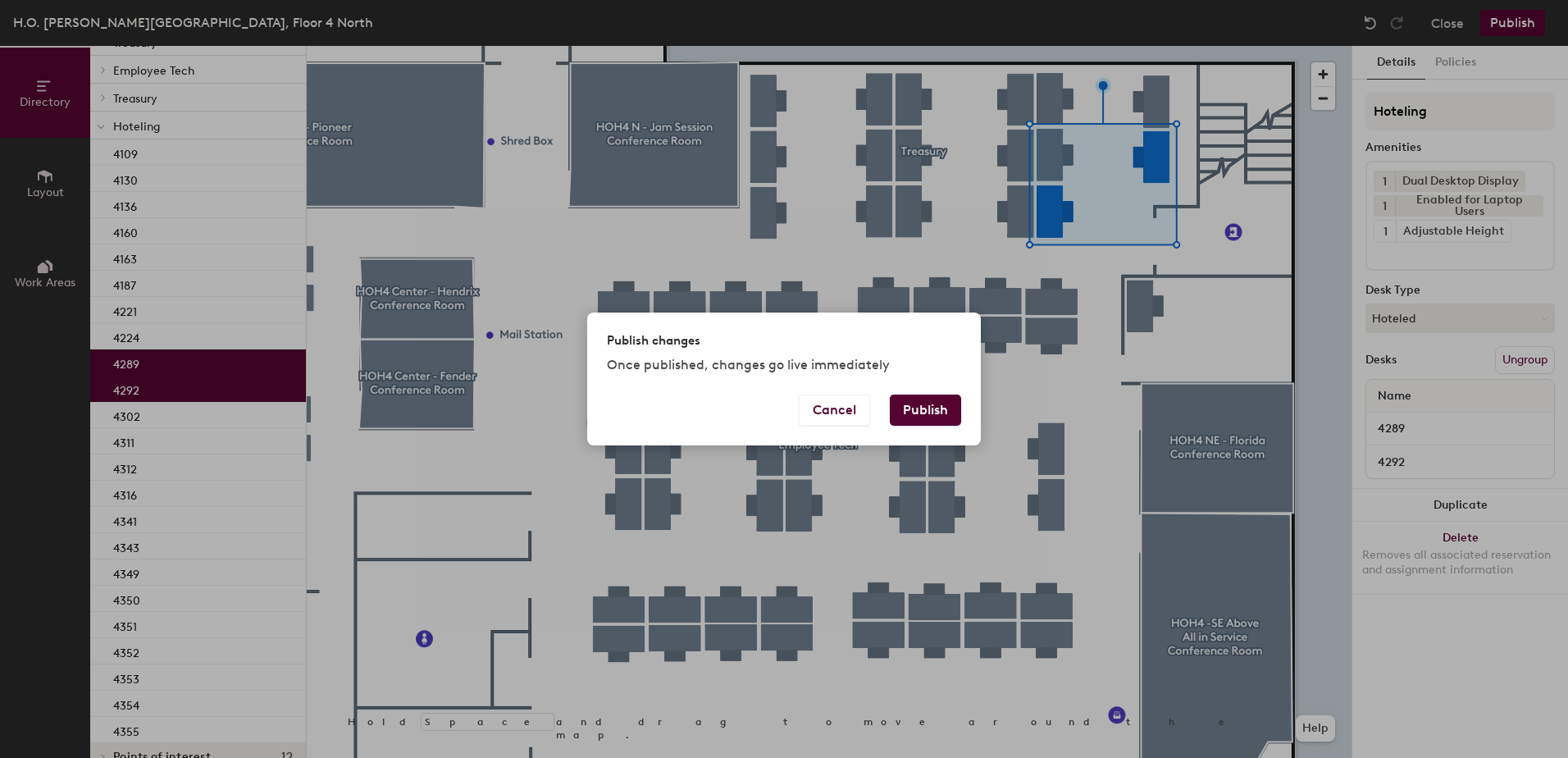
click at [908, 410] on button "Publish" at bounding box center [925, 410] width 71 height 31
